Goal: Task Accomplishment & Management: Manage account settings

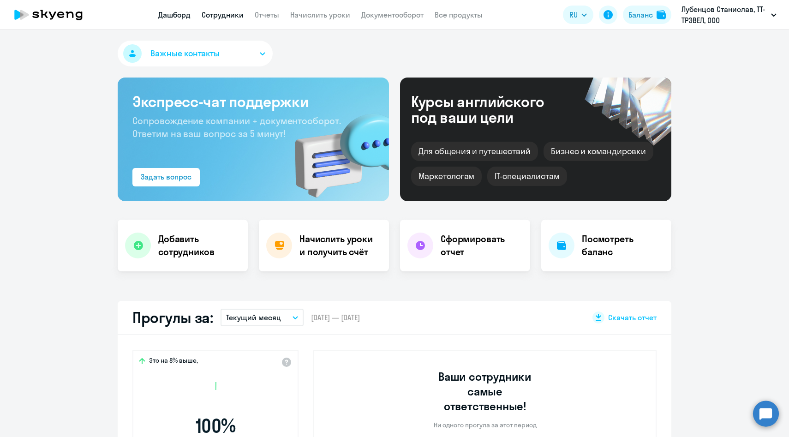
click at [215, 19] on link "Сотрудники" at bounding box center [223, 14] width 42 height 9
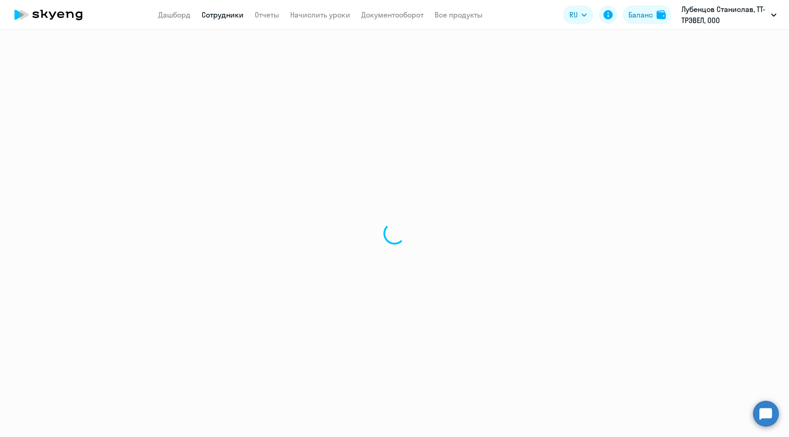
select select "30"
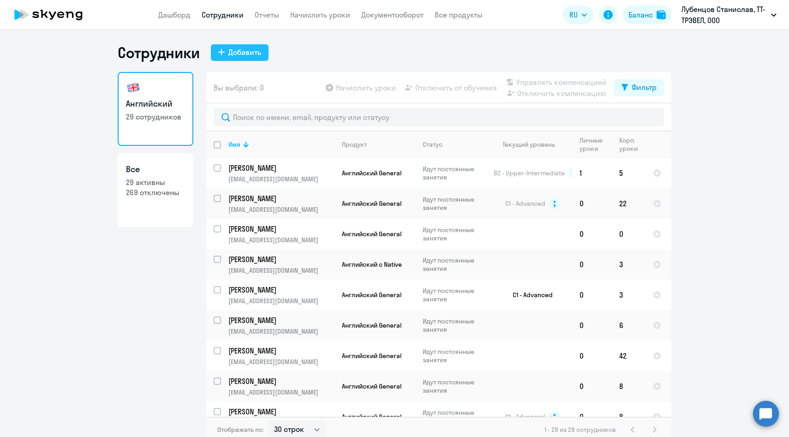
click at [254, 56] on div "Добавить" at bounding box center [244, 52] width 33 height 11
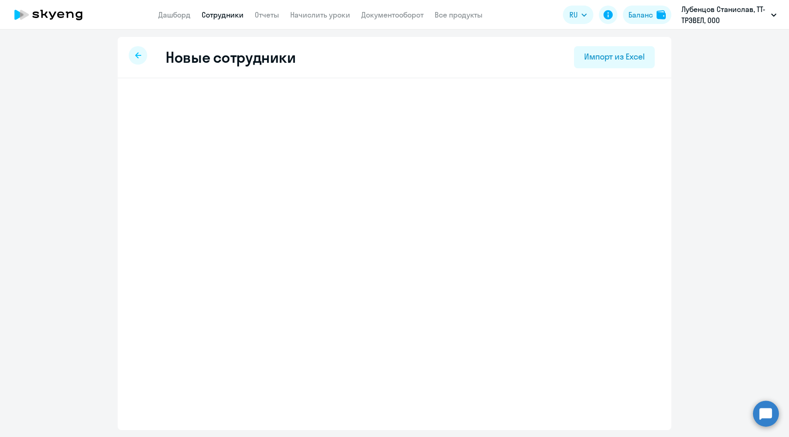
select select "english_adult_not_native_speaker"
select select "3"
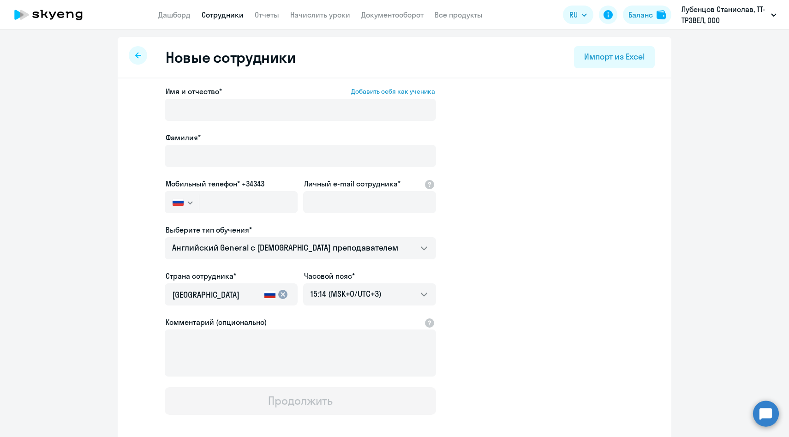
click at [142, 56] on div at bounding box center [138, 55] width 18 height 18
select select "30"
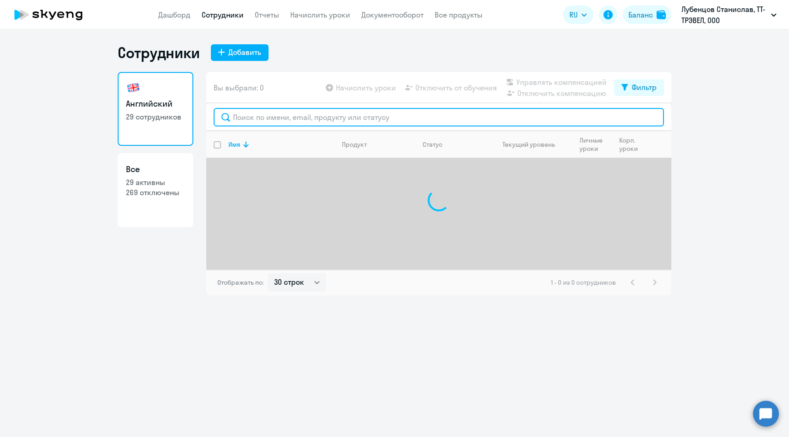
click at [292, 122] on input "text" at bounding box center [439, 117] width 450 height 18
paste input "DDolgova@sportmaster.ru"
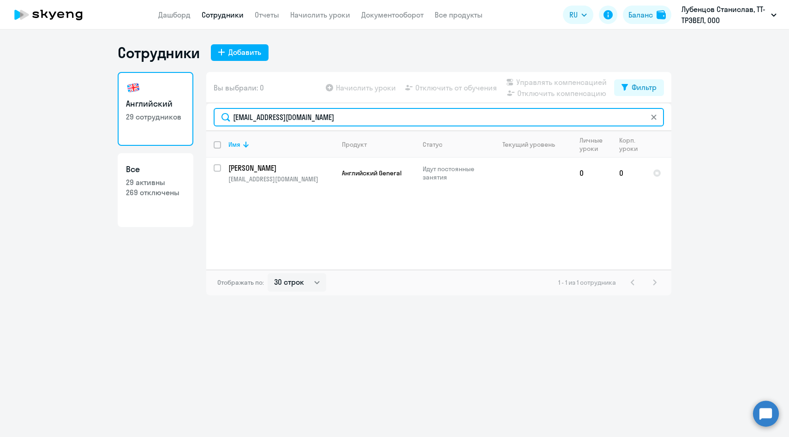
type input "DDolgova@sportmaster.ru"
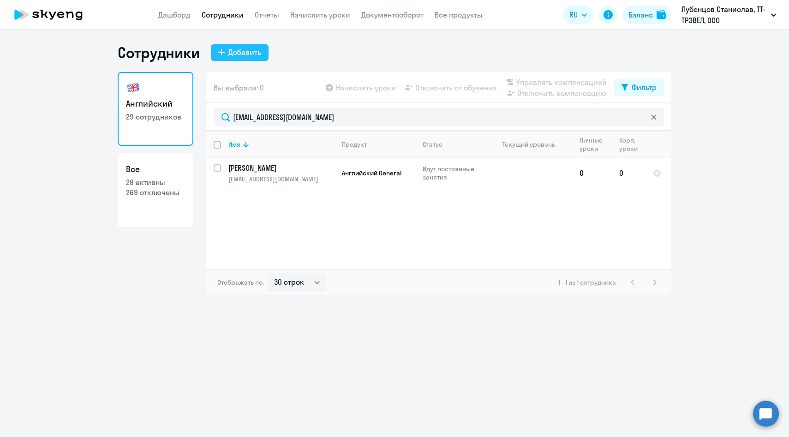
click at [252, 54] on div "Добавить" at bounding box center [244, 52] width 33 height 11
select select "english_adult_not_native_speaker"
select select "3"
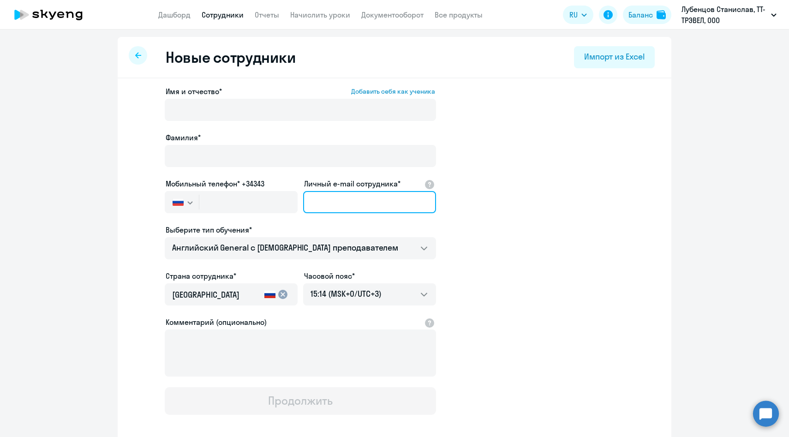
click at [323, 207] on input "Личный e-mail сотрудника*" at bounding box center [369, 202] width 133 height 22
paste input "DDolgova@sportmaster.ru"
type input "DDolgova@sportmaster.ru"
click at [225, 215] on div at bounding box center [231, 215] width 133 height 4
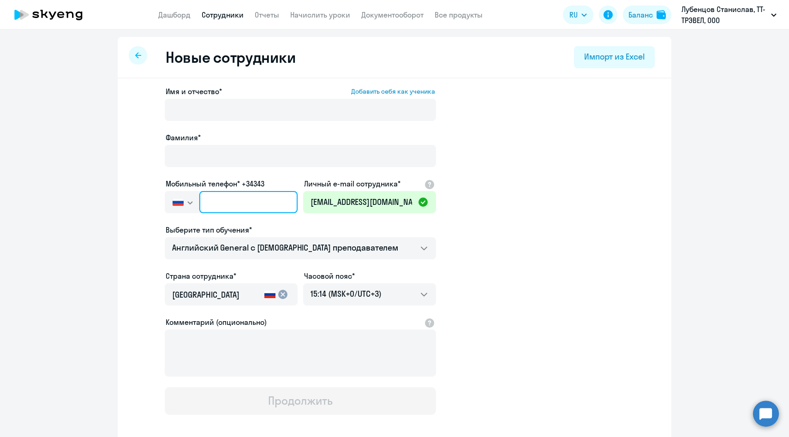
click at [225, 203] on input "text" at bounding box center [248, 202] width 98 height 22
paste input "+7 963 380-11-72"
type input "+7 963 380-11-72"
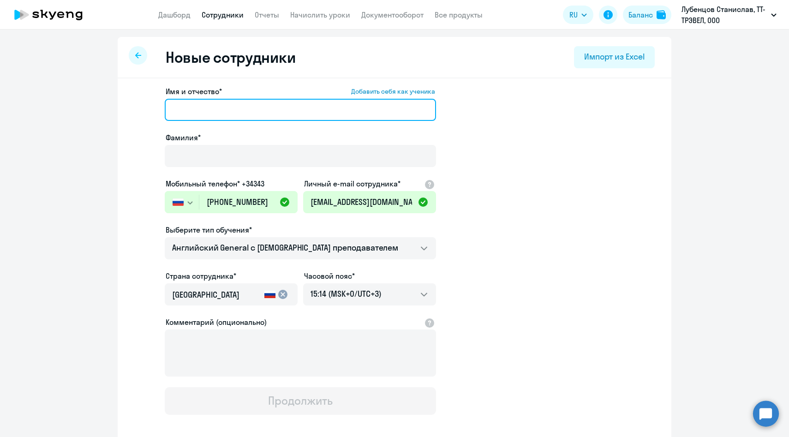
click at [259, 106] on input "Имя и отчество* Добавить себя как ученика" at bounding box center [300, 110] width 271 height 22
type input "Дарья"
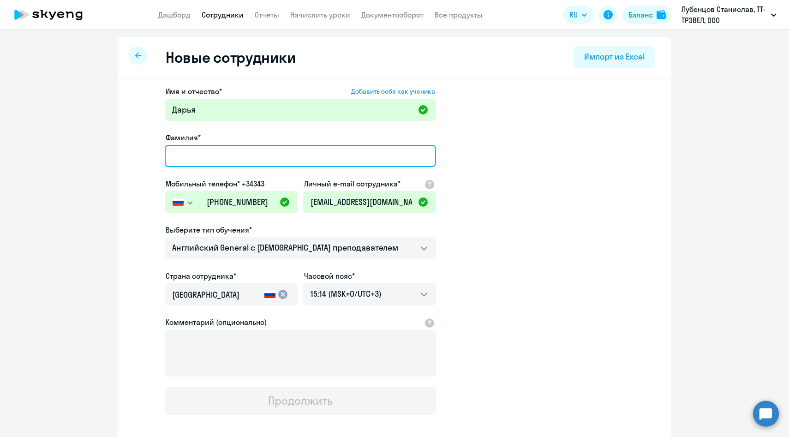
click at [233, 155] on input "Фамилия*" at bounding box center [300, 156] width 271 height 22
paste input "Долгова"
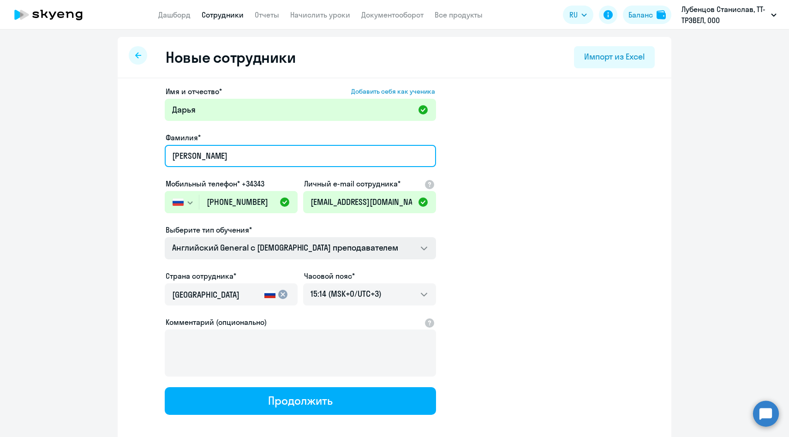
type input "Долгова"
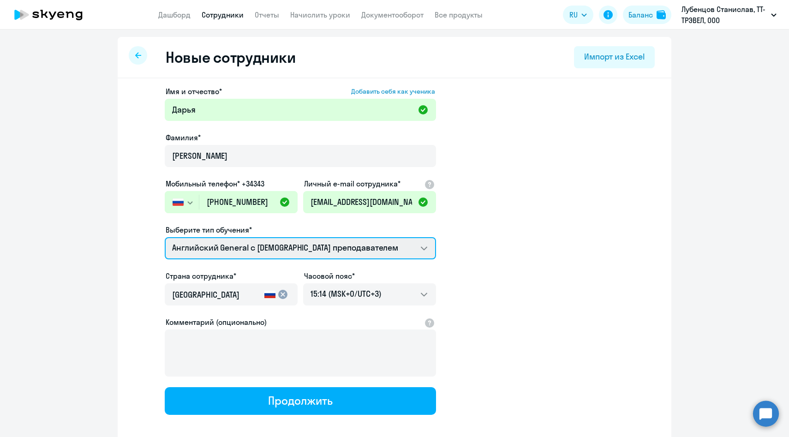
click at [236, 255] on select "Премиум английский с русскоговорящим преподавателем Английский General с русско…" at bounding box center [300, 248] width 271 height 22
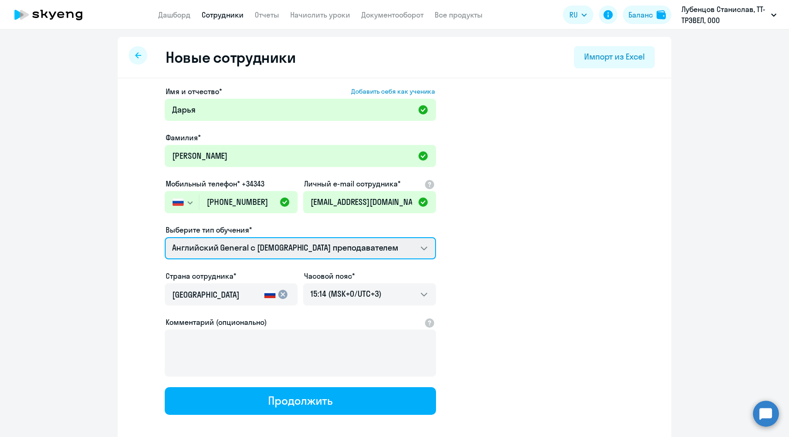
select select "english_adult_not_native_speaker_premium"
click at [165, 237] on select "Премиум английский с русскоговорящим преподавателем Английский General с русско…" at bounding box center [300, 248] width 271 height 22
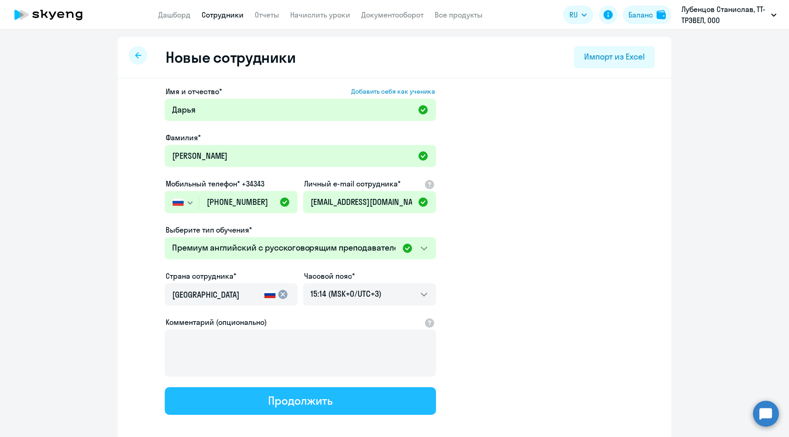
click at [257, 405] on button "Продолжить" at bounding box center [300, 401] width 271 height 28
select select "english_adult_not_native_speaker_premium"
select select "3"
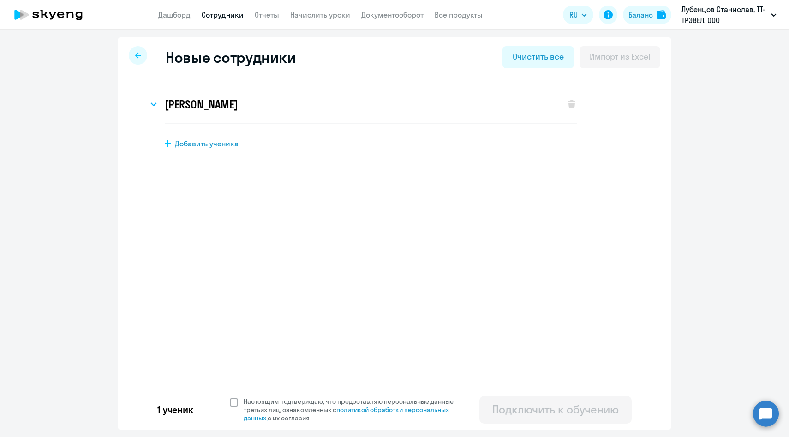
click at [267, 407] on span "Настоящим подтверждаю, что предоставляю персональные данные третьих лиц, ознако…" at bounding box center [354, 409] width 221 height 25
click at [230, 397] on input "Настоящим подтверждаю, что предоставляю персональные данные третьих лиц, ознако…" at bounding box center [229, 397] width 0 height 0
checkbox input "true"
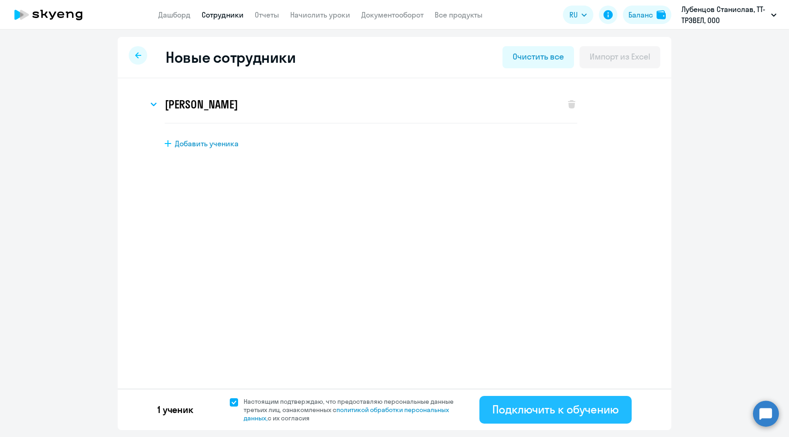
click at [493, 405] on div "Подключить к обучению" at bounding box center [555, 409] width 126 height 15
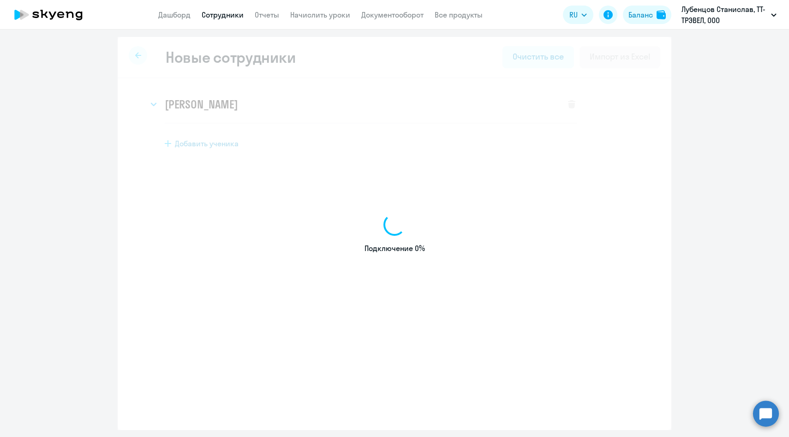
select select "english_adult_not_native_speaker"
select select "3"
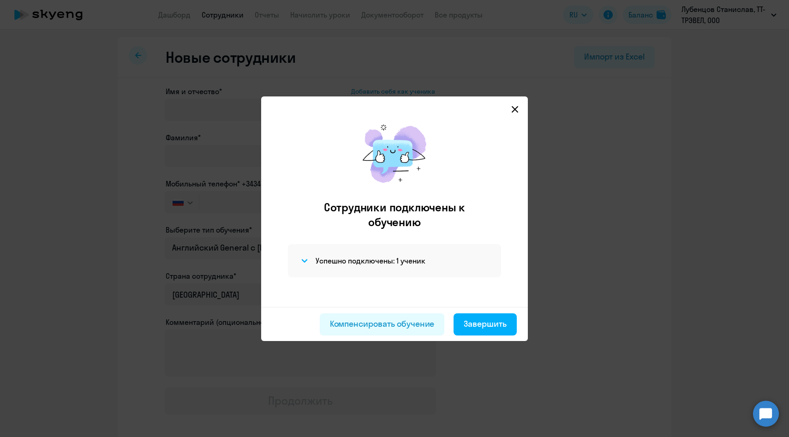
click at [509, 117] on div "Сотрудники подключены к обучению Успешно подключены: 1 ученик" at bounding box center [395, 211] width 252 height 192
click at [512, 113] on svg-icon at bounding box center [514, 109] width 11 height 11
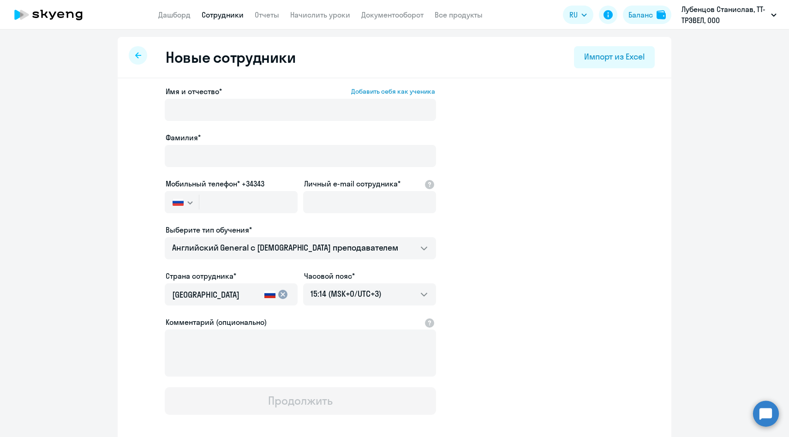
select select "30"
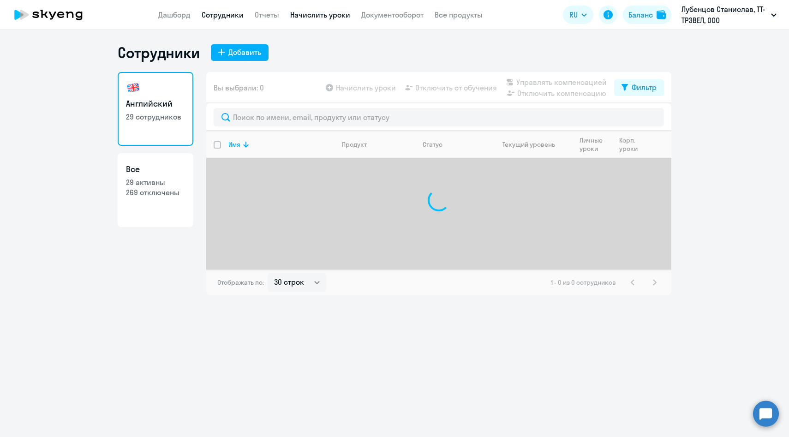
click at [331, 18] on link "Начислить уроки" at bounding box center [320, 14] width 60 height 9
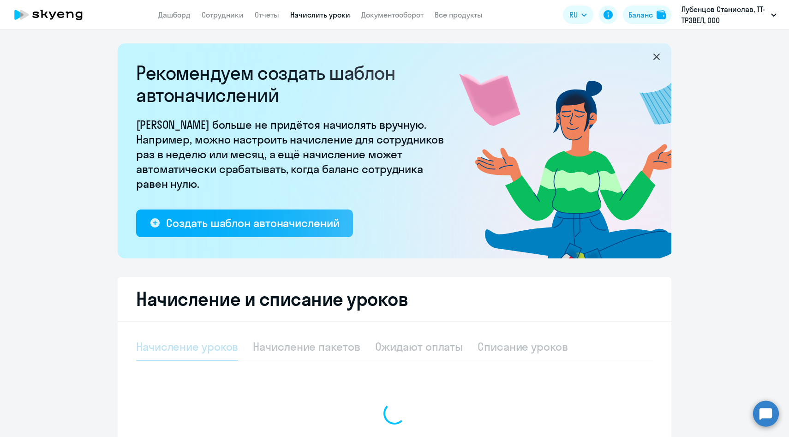
select select "10"
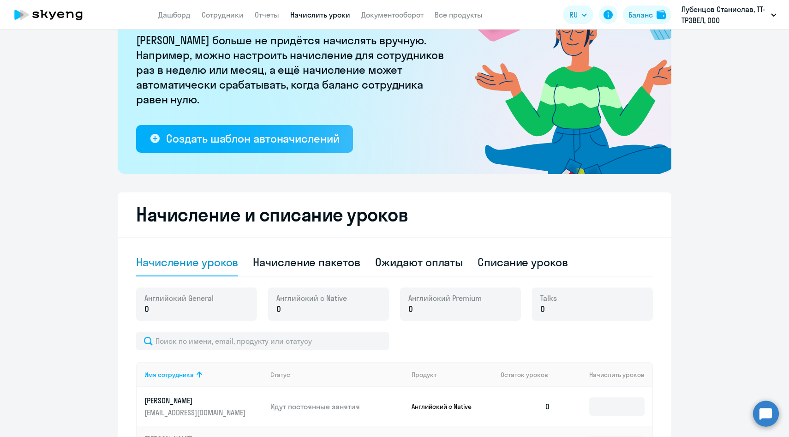
scroll to position [236, 0]
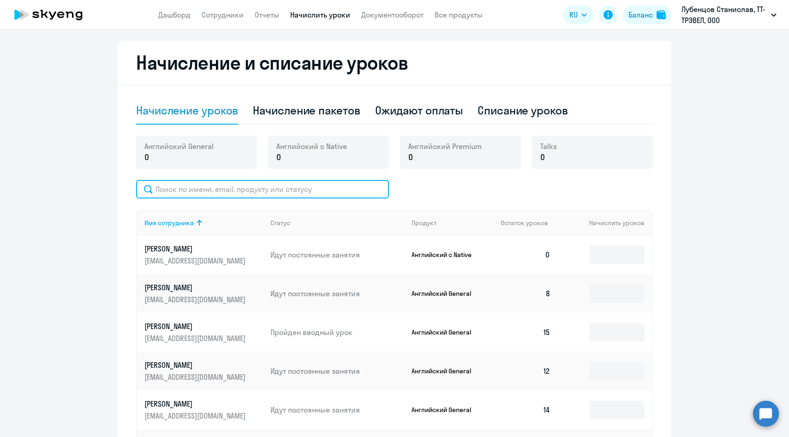
click at [275, 189] on input "text" at bounding box center [262, 189] width 253 height 18
paste input "Долгова"
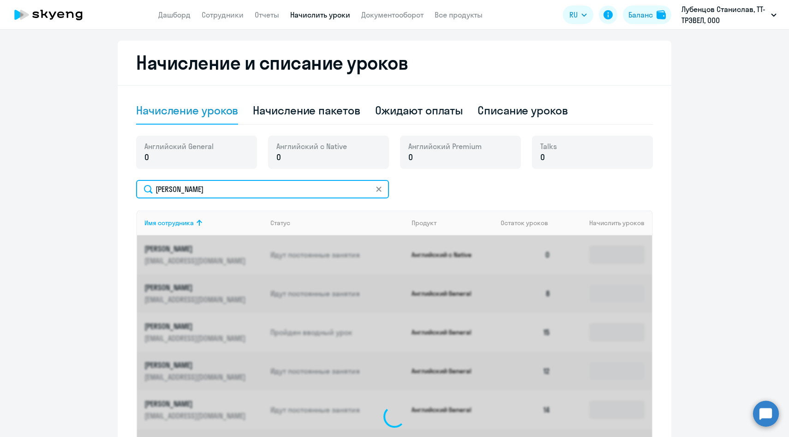
scroll to position [226, 0]
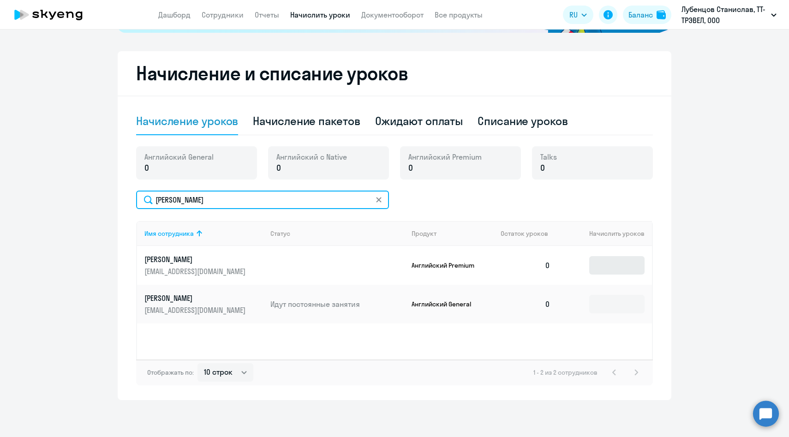
type input "Долгова"
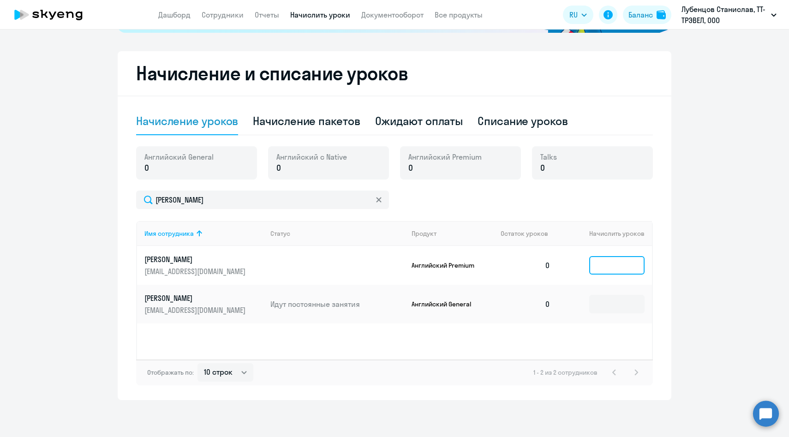
click at [622, 269] on input at bounding box center [616, 265] width 55 height 18
click at [309, 124] on div "Начисление пакетов" at bounding box center [306, 121] width 107 height 15
select select "10"
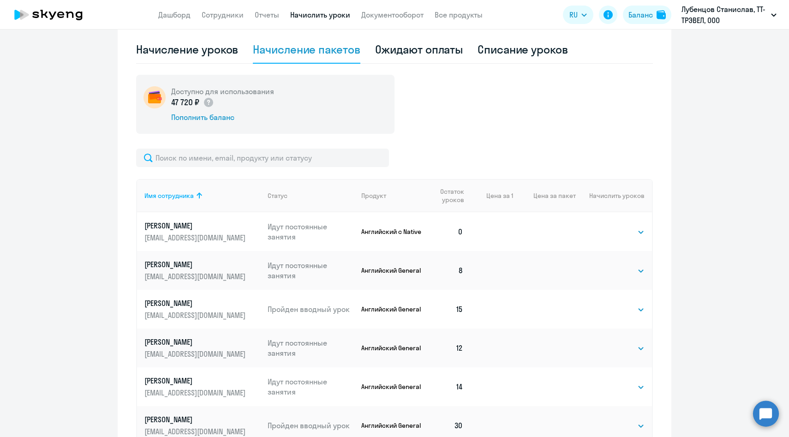
scroll to position [221, 0]
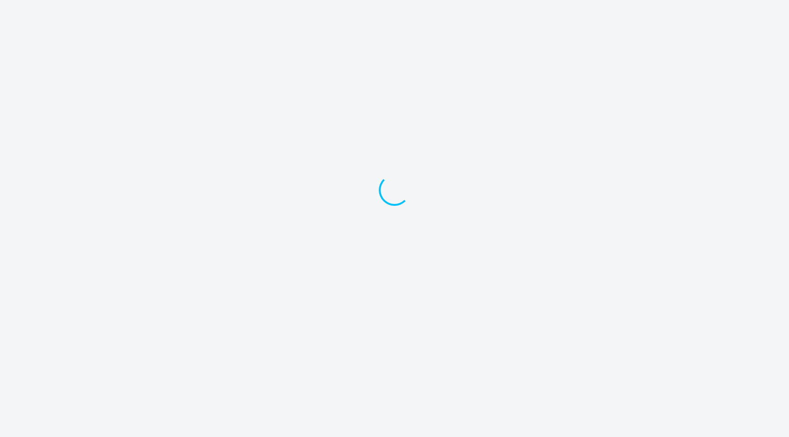
select select "10"
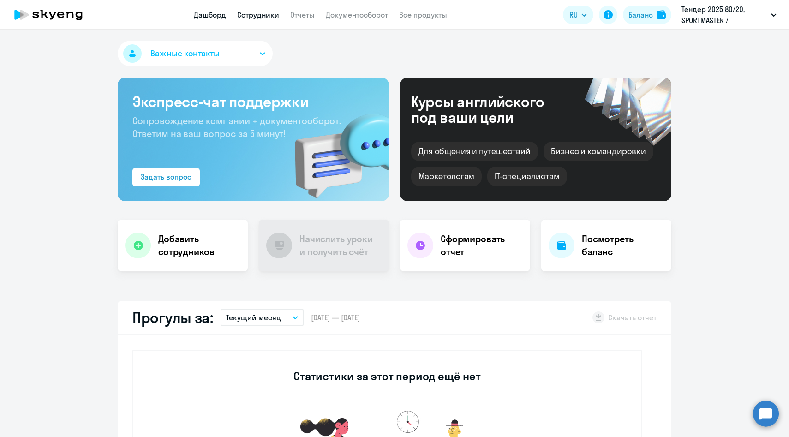
click at [262, 18] on link "Сотрудники" at bounding box center [258, 14] width 42 height 9
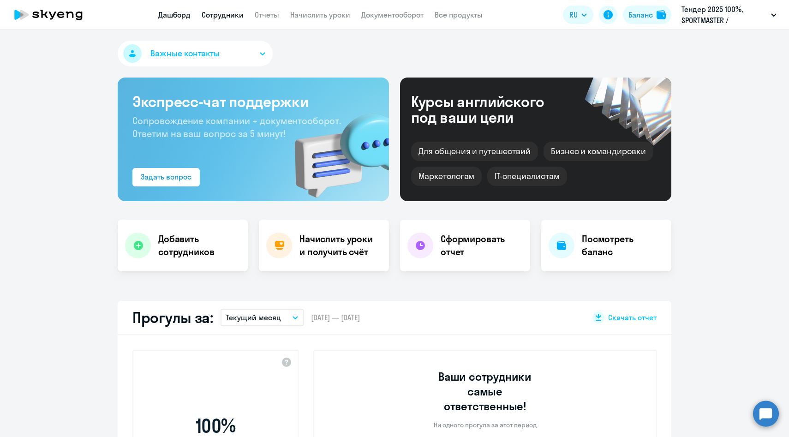
select select "30"
click at [222, 11] on link "Сотрудники" at bounding box center [223, 14] width 42 height 9
select select "30"
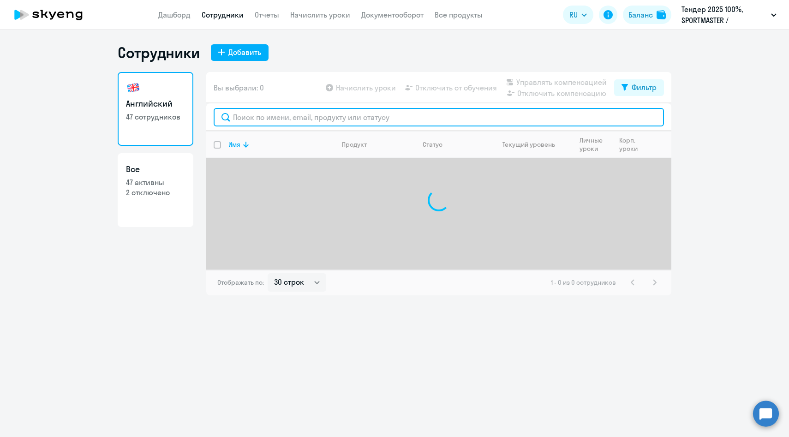
click at [252, 115] on input "text" at bounding box center [439, 117] width 450 height 18
paste input "Долгова"
type input "Долгова"
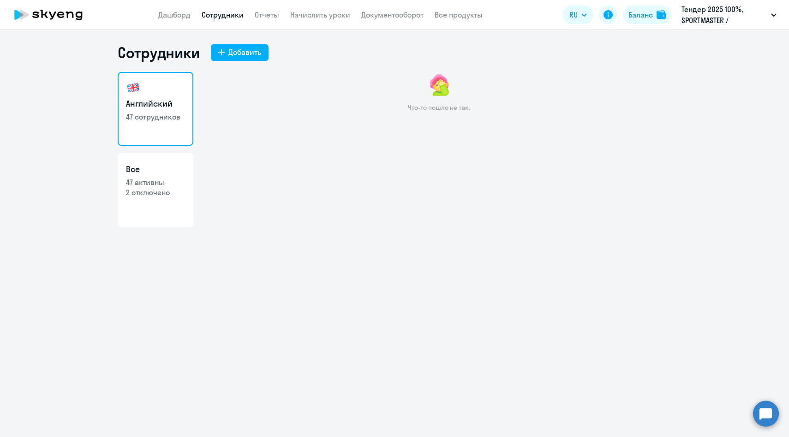
click at [318, 19] on app-menu-item-link "Начислить уроки" at bounding box center [320, 15] width 60 height 12
click at [317, 16] on link "Начислить уроки" at bounding box center [320, 14] width 60 height 9
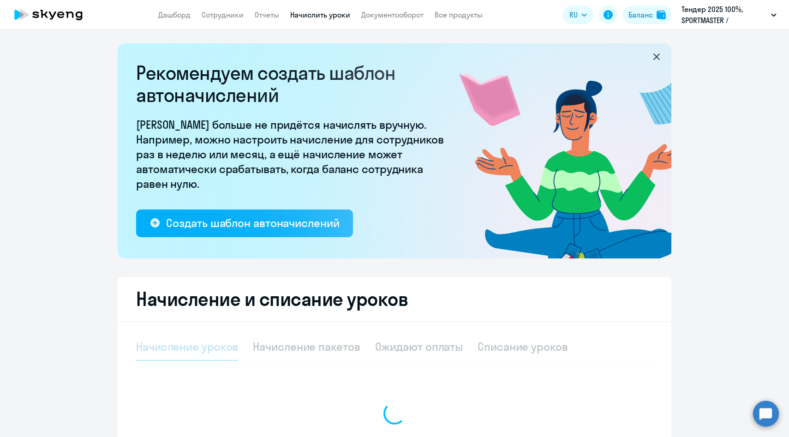
select select "10"
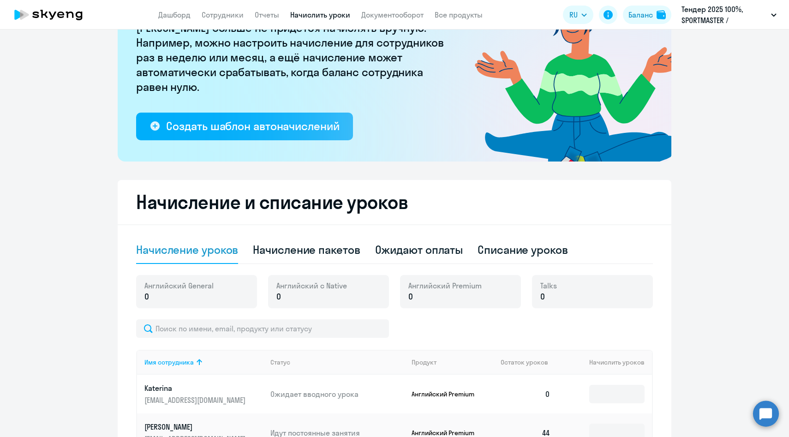
scroll to position [99, 0]
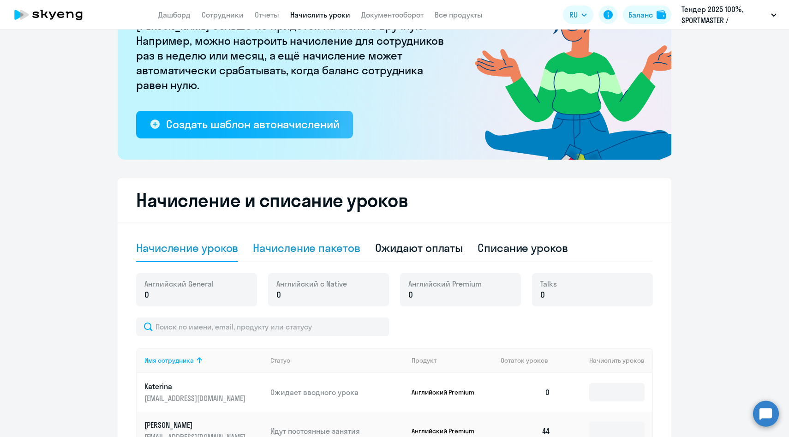
click at [278, 250] on div "Начисление пакетов" at bounding box center [306, 247] width 107 height 15
select select "10"
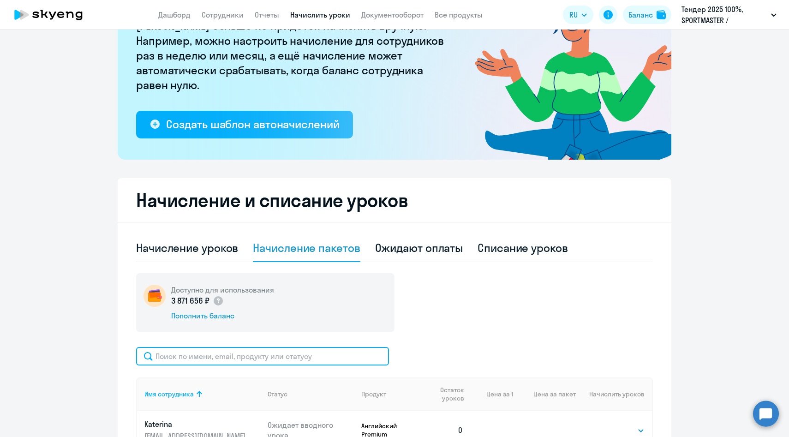
click at [245, 352] on input "text" at bounding box center [262, 356] width 253 height 18
paste input "Долгова"
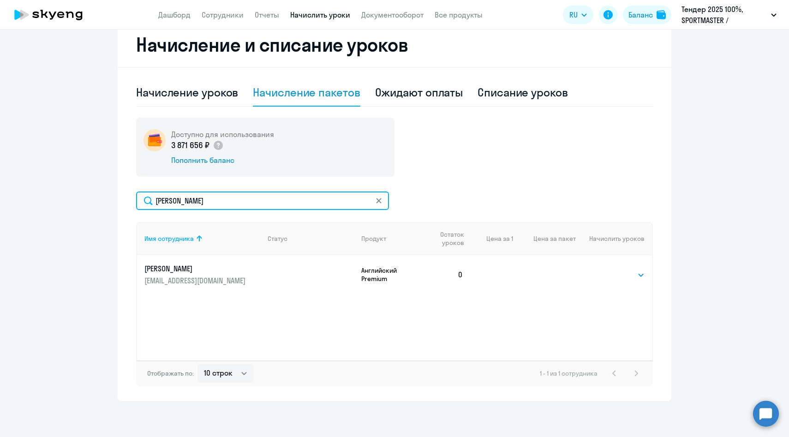
scroll to position [255, 0]
type input "Долгова"
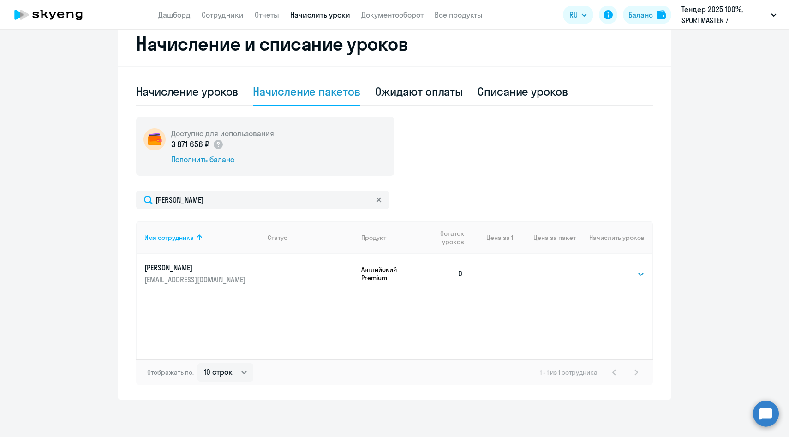
click at [603, 276] on td "Выбрать 4 8 14 16 32 64 96 128 Выбрать" at bounding box center [614, 273] width 76 height 39
click at [622, 276] on select "Выбрать 4 8 14 16 32 64 96 128" at bounding box center [626, 274] width 38 height 11
select select "64"
click at [607, 269] on select "Выбрать 4 8 14 16 32 64 96 128" at bounding box center [626, 274] width 38 height 11
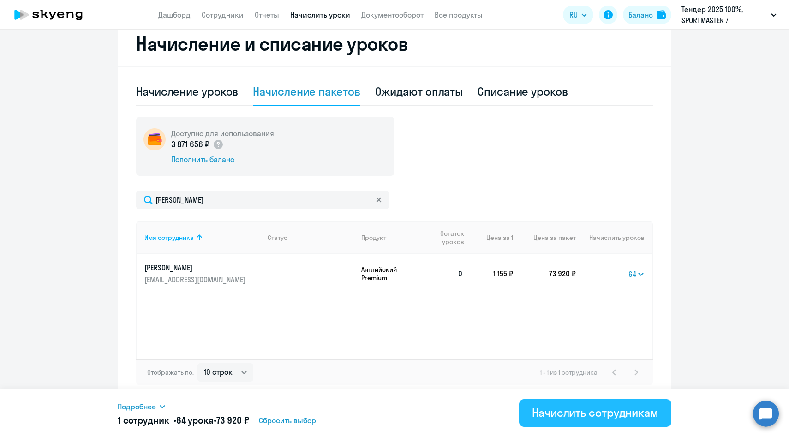
click at [566, 411] on div "Начислить сотрудникам" at bounding box center [595, 412] width 126 height 15
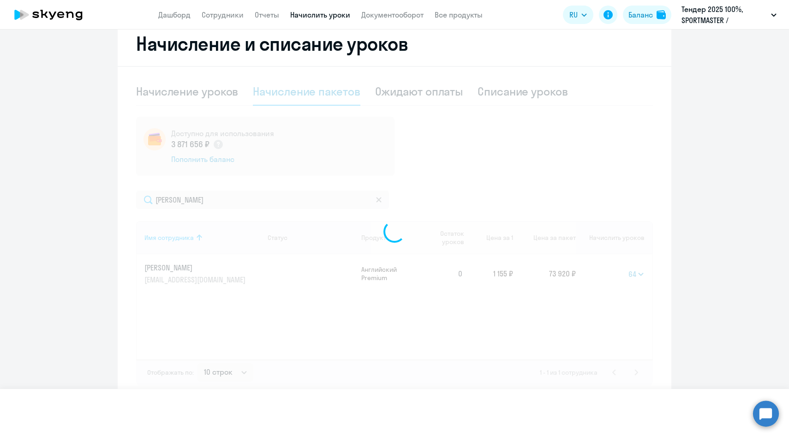
select select
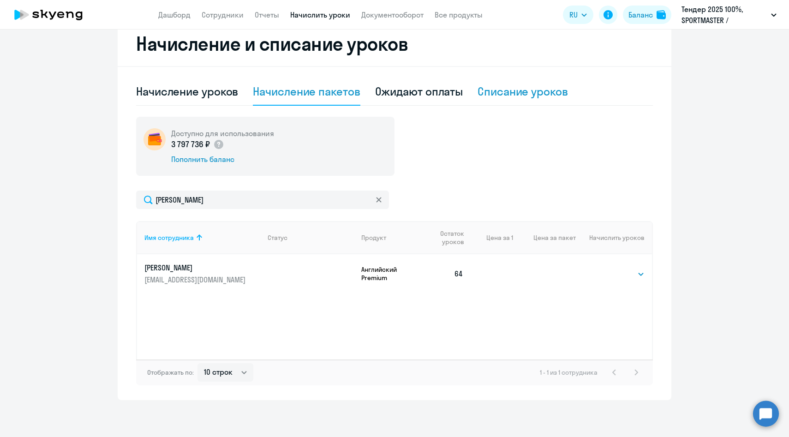
click at [517, 95] on div "Списание уроков" at bounding box center [523, 91] width 90 height 15
select select "10"
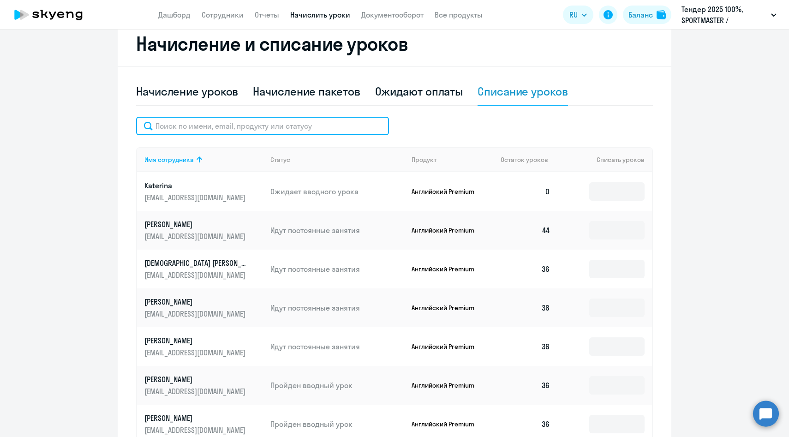
click at [314, 124] on input "text" at bounding box center [262, 126] width 253 height 18
paste input "Долгова"
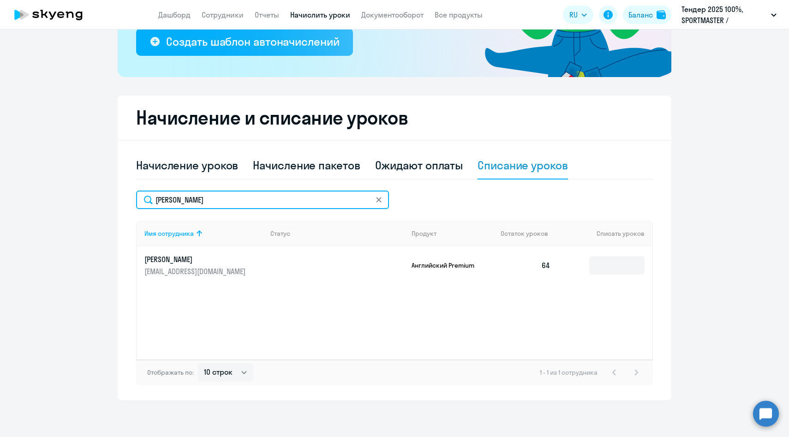
scroll to position [181, 0]
type input "Долгова"
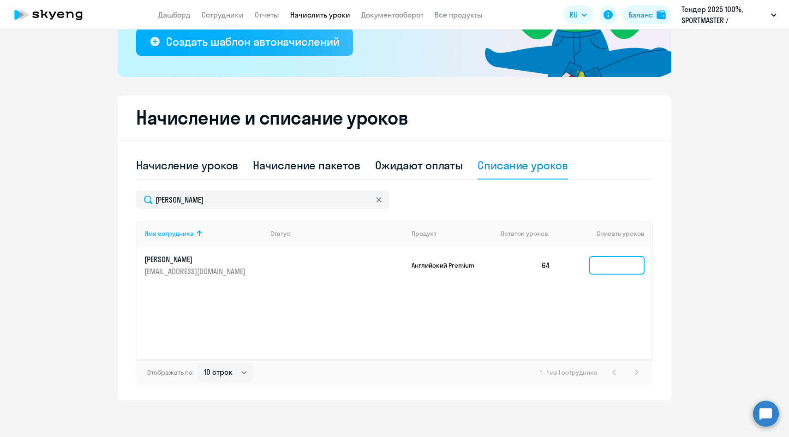
click at [595, 272] on input at bounding box center [616, 265] width 55 height 18
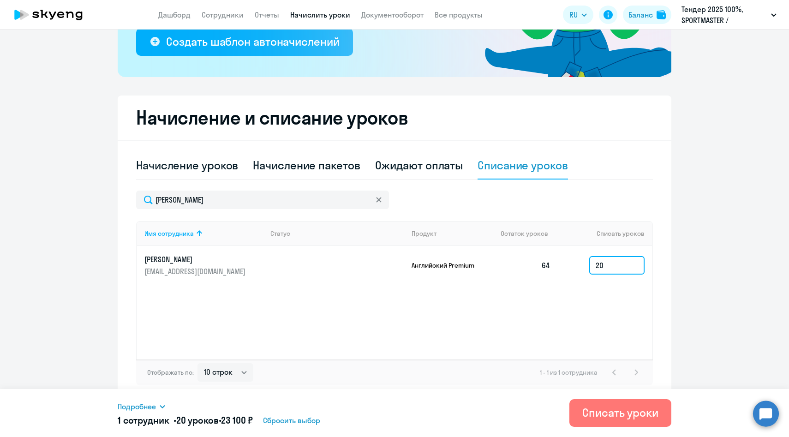
type input "20"
click at [141, 406] on span "Подробнее" at bounding box center [137, 406] width 38 height 11
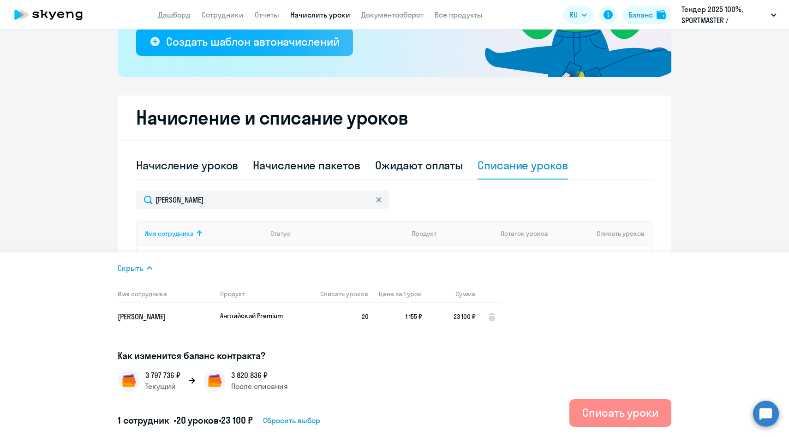
click at [595, 407] on div "Списать уроки" at bounding box center [620, 412] width 76 height 15
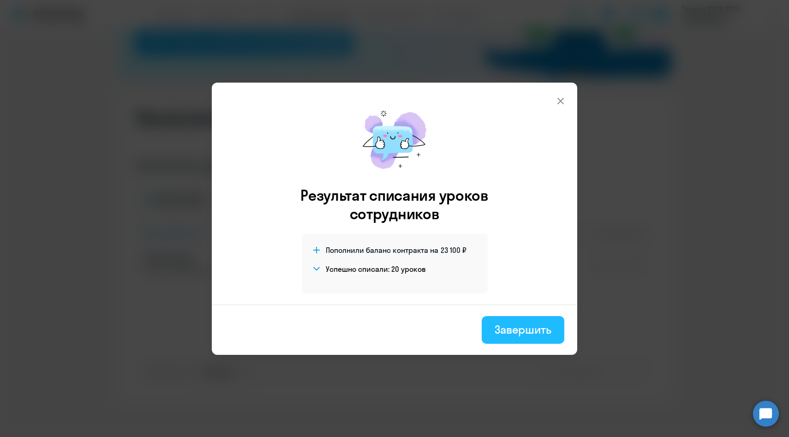
click at [521, 333] on div "Завершить" at bounding box center [523, 329] width 57 height 15
